Goal: Navigation & Orientation: Find specific page/section

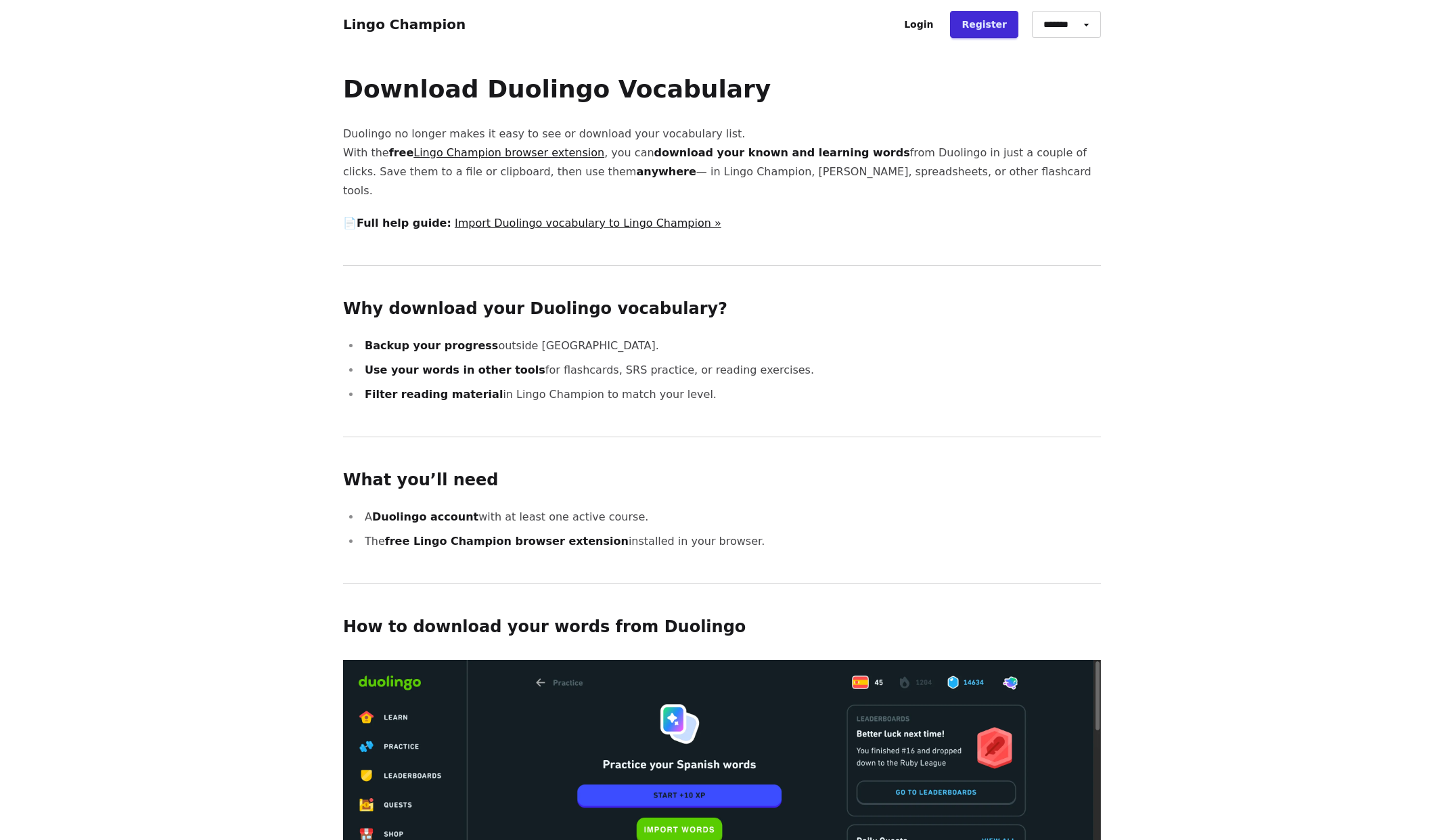
click at [408, 21] on link "Lingo Champion" at bounding box center [404, 24] width 122 height 16
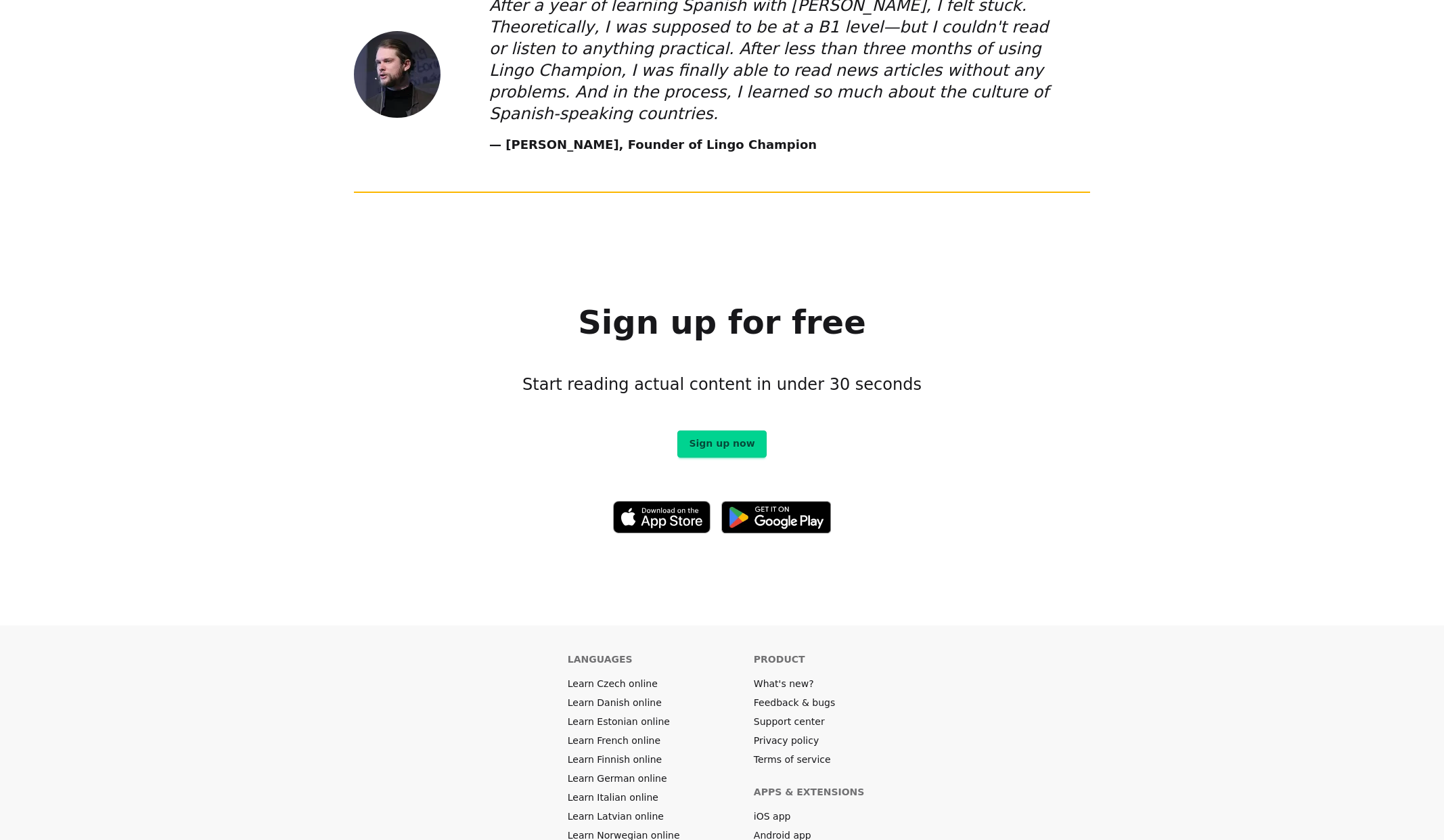
scroll to position [7523, 0]
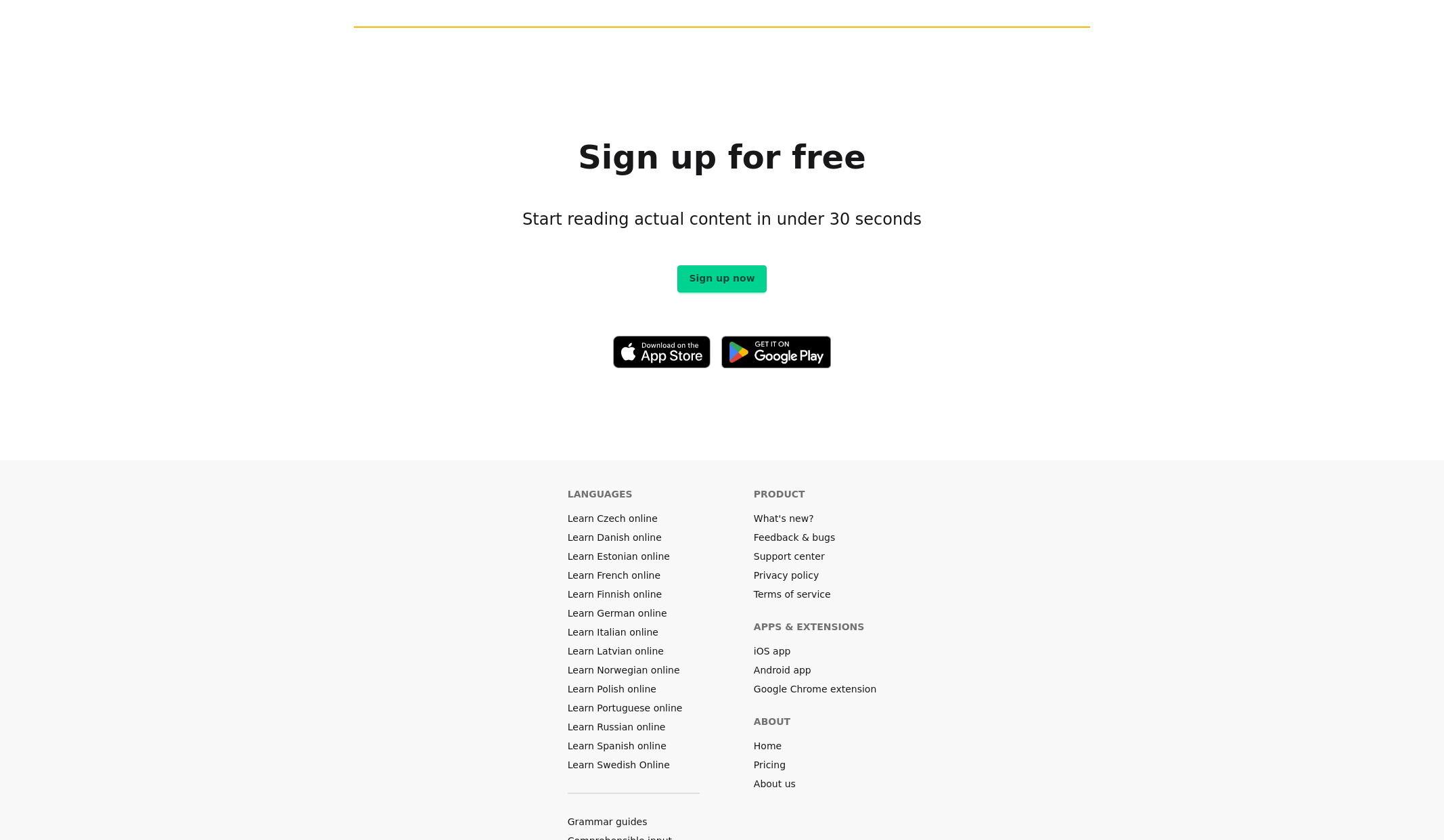
click at [646, 682] on link "Learn Polish online" at bounding box center [612, 688] width 88 height 13
